Goal: Find specific page/section: Find specific page/section

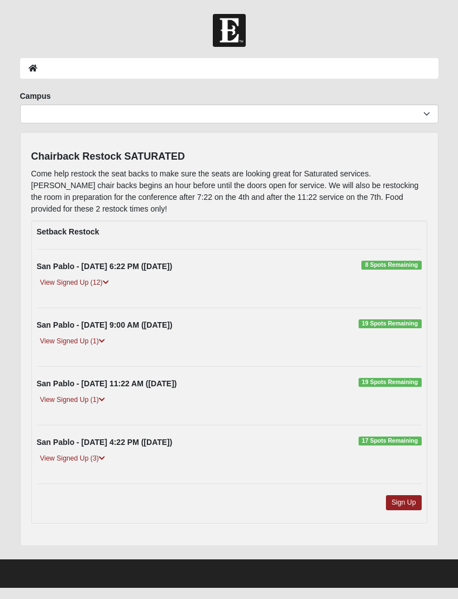
click at [93, 340] on link "View Signed Up (1)" at bounding box center [72, 341] width 71 height 12
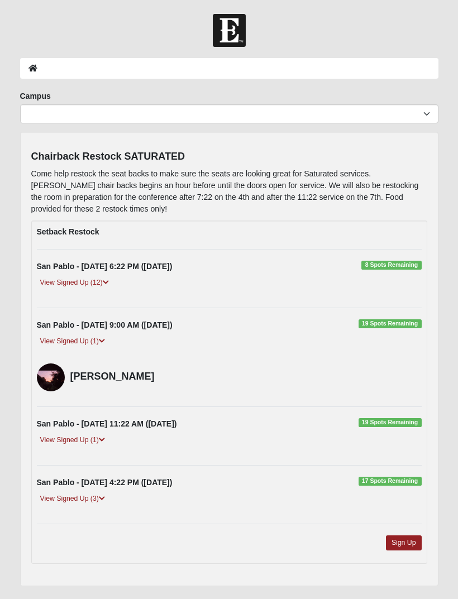
click at [93, 441] on link "View Signed Up (1)" at bounding box center [72, 440] width 71 height 12
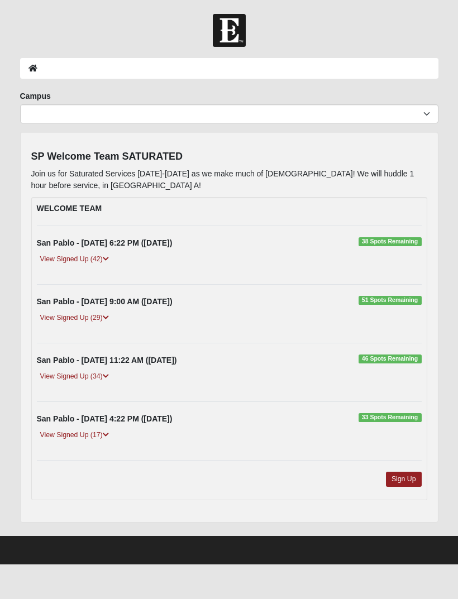
click at [93, 265] on div "View Signed Up (42)" at bounding box center [228, 263] width 401 height 20
click at [85, 255] on link "View Signed Up (42)" at bounding box center [74, 259] width 75 height 12
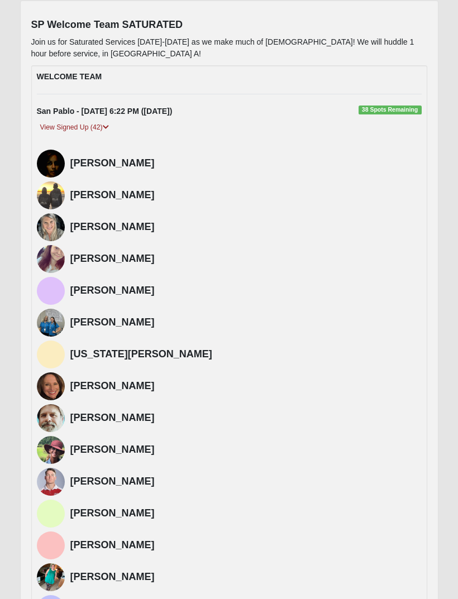
scroll to position [132, 0]
click at [100, 469] on div "David Williams" at bounding box center [245, 482] width 351 height 28
click at [108, 477] on h4 "David Williams" at bounding box center [245, 482] width 351 height 12
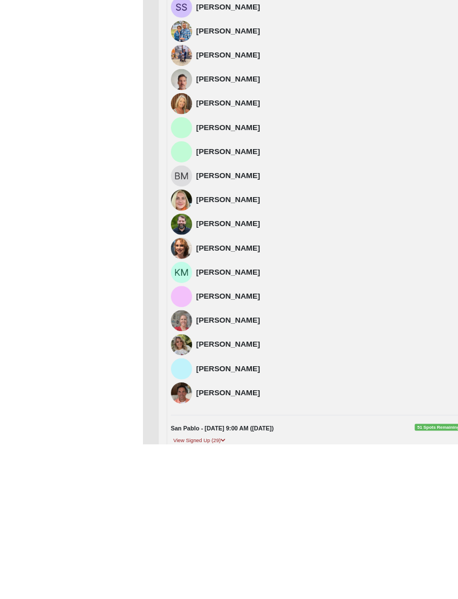
scroll to position [1212, 0]
